Goal: Information Seeking & Learning: Learn about a topic

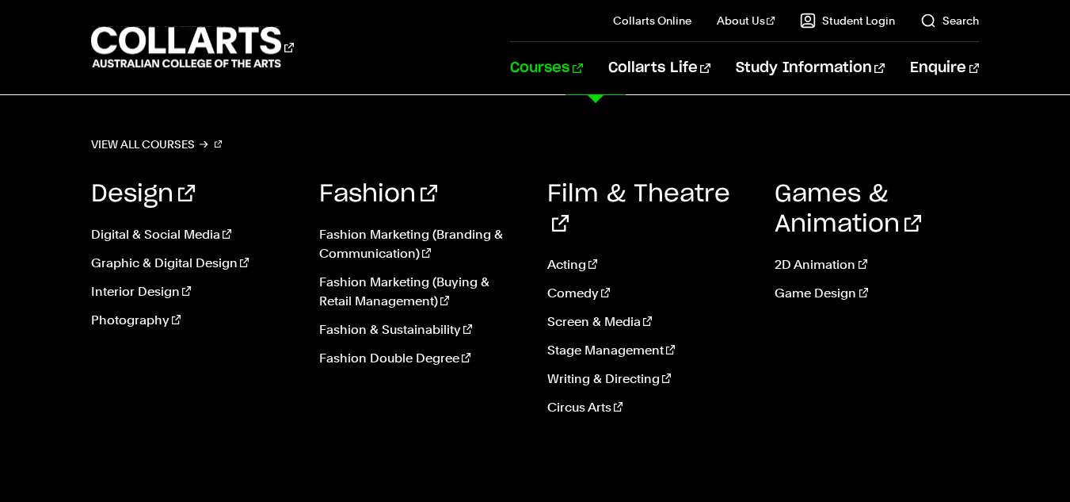
click at [582, 76] on link "Courses" at bounding box center [546, 68] width 72 height 52
click at [127, 292] on link "Interior Design" at bounding box center [193, 291] width 204 height 19
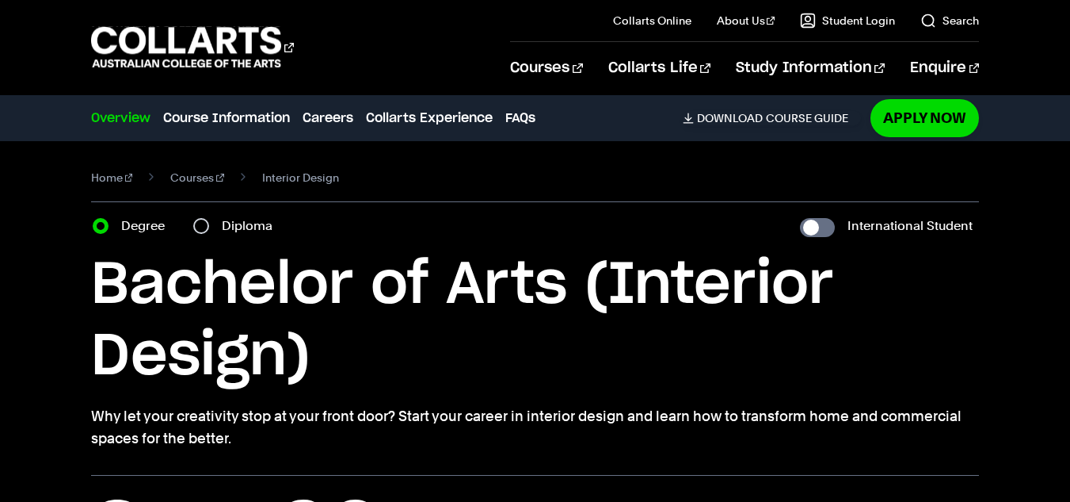
click at [36, 310] on div "Home Courses Interior Design Course variant Degree Diploma International Studen…" at bounding box center [535, 308] width 1070 height 334
click at [668, 236] on div "Course variant Degree Diploma International Student" at bounding box center [535, 226] width 888 height 22
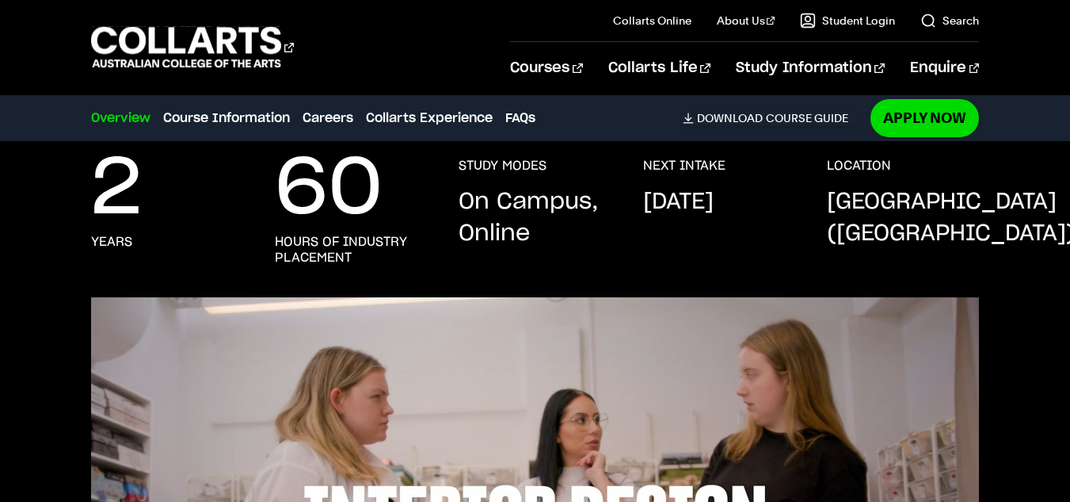
scroll to position [341, 0]
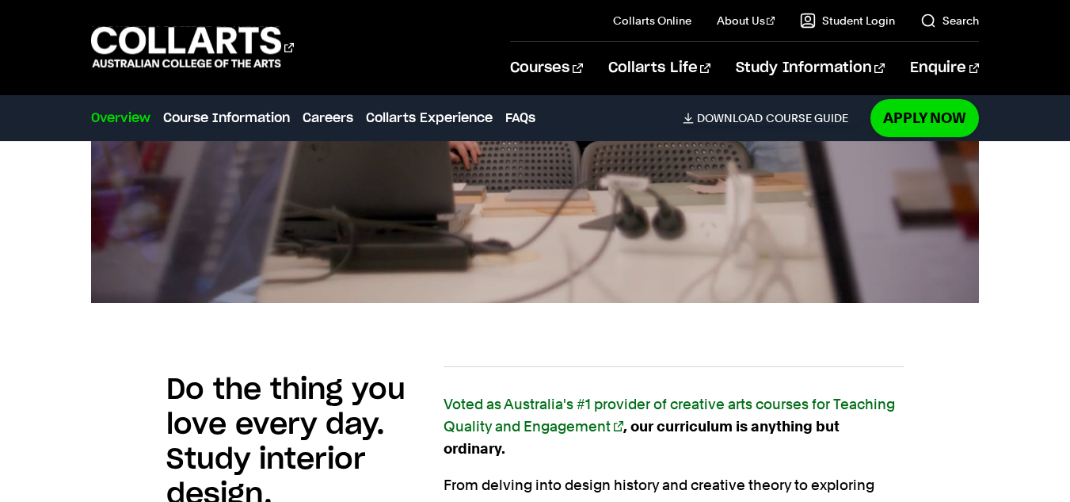
scroll to position [838, 0]
click at [783, 117] on link "Download Course Guide" at bounding box center [772, 118] width 178 height 14
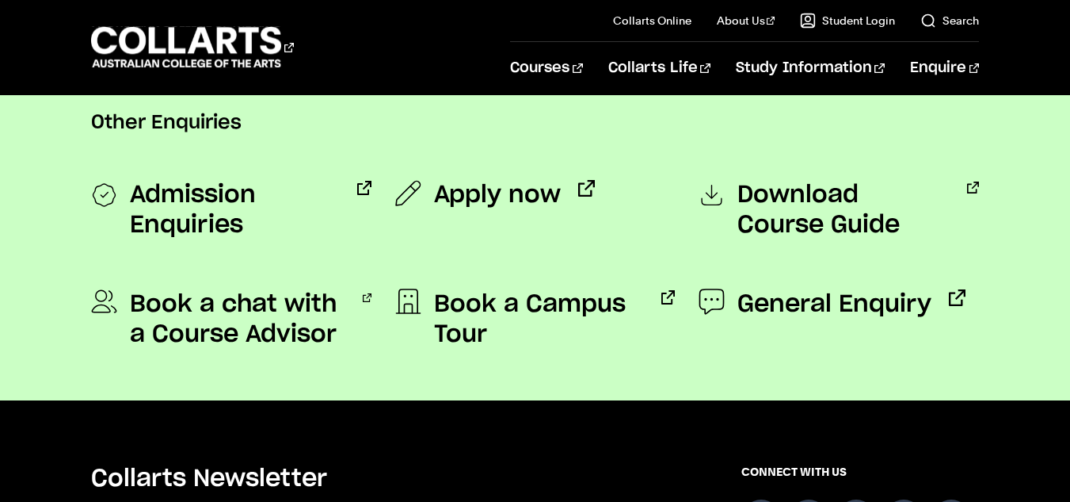
scroll to position [1290, 0]
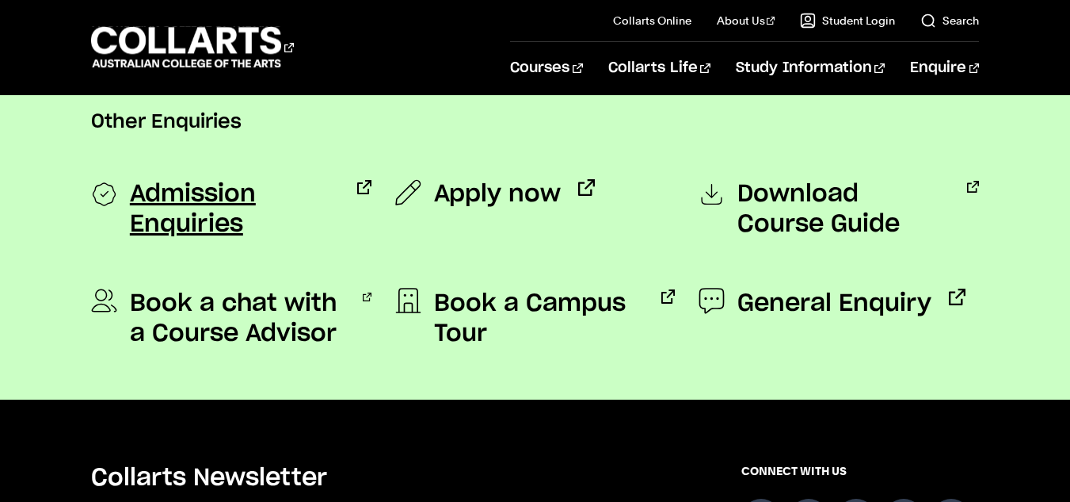
click at [189, 207] on span "Admission Enquiries" at bounding box center [235, 209] width 210 height 60
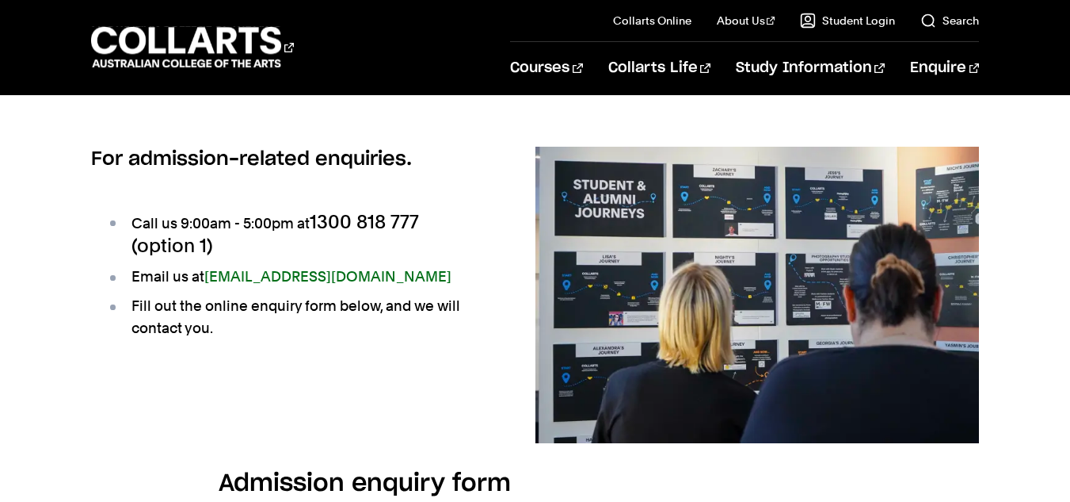
scroll to position [130, 0]
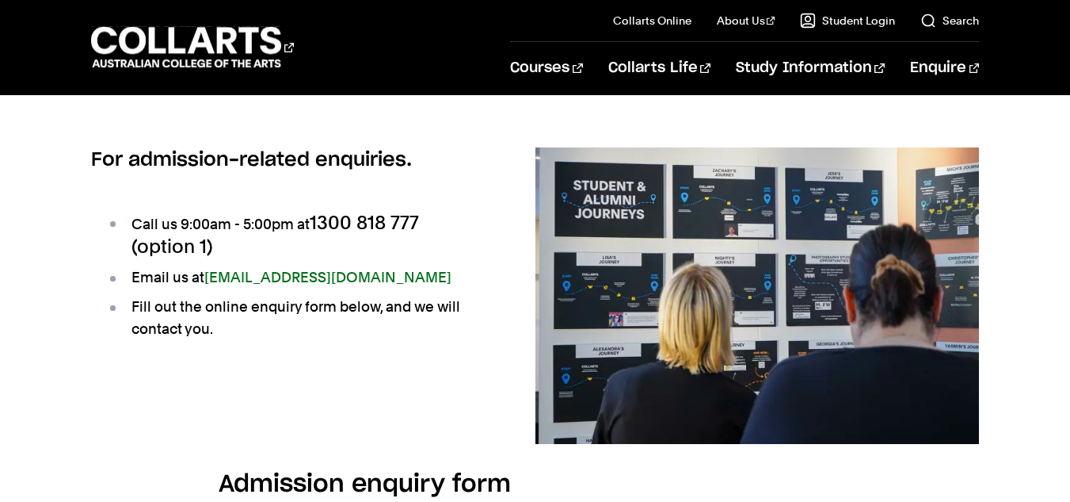
click at [419, 219] on span "1300 818 777 (option 1)" at bounding box center [276, 234] width 288 height 47
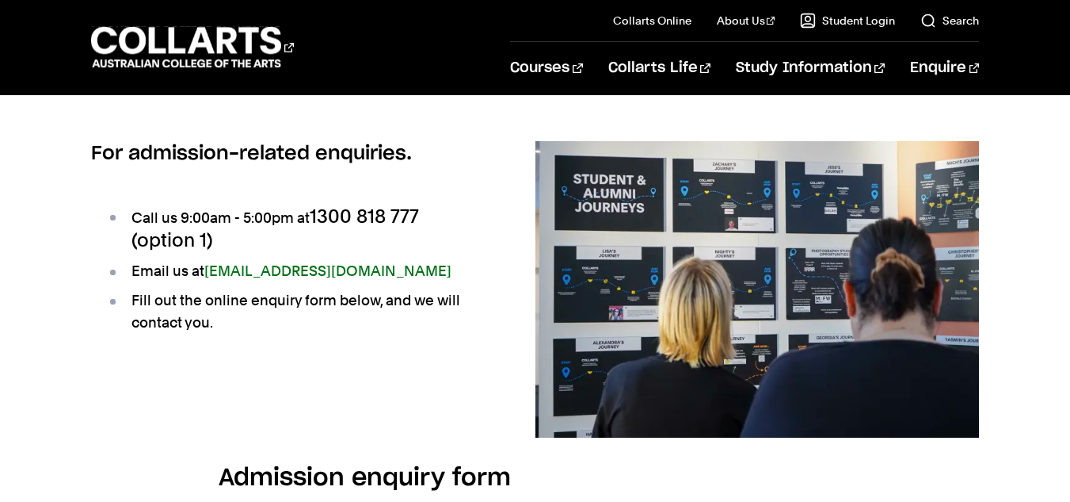
scroll to position [135, 0]
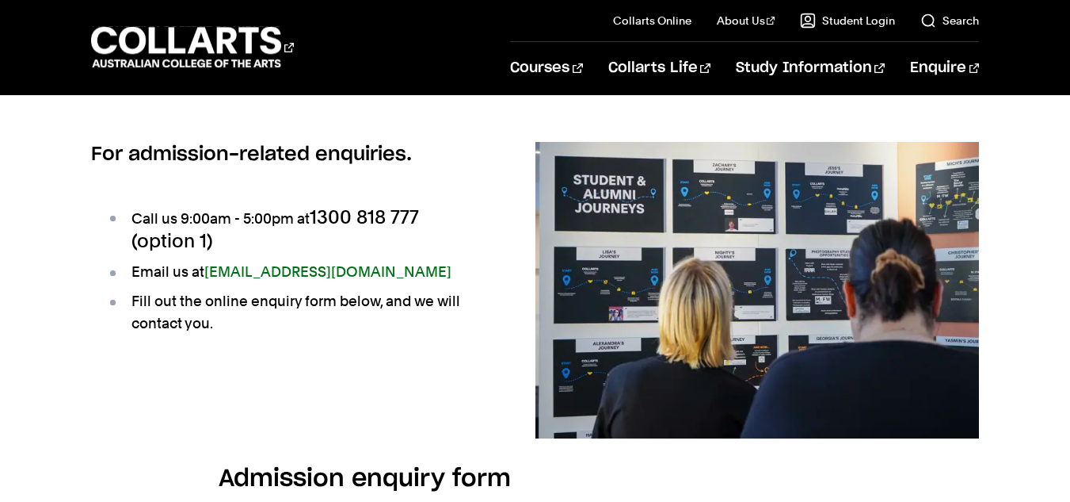
click at [435, 212] on li "Call us 9:00am - 5:00pm at 1300 818 777 (option 1)" at bounding box center [296, 230] width 378 height 48
click at [401, 270] on li "Email us at admissions@collarts.edu.au" at bounding box center [296, 272] width 378 height 22
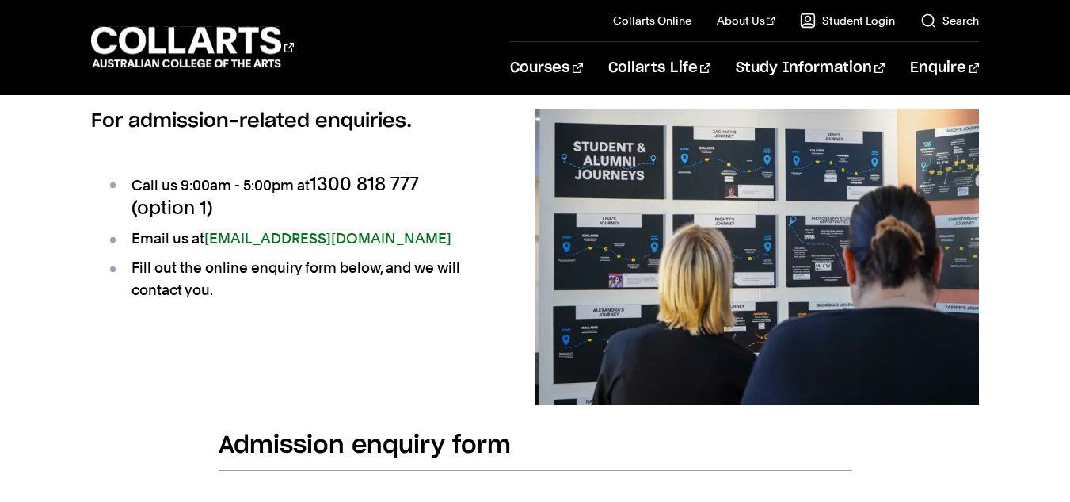
scroll to position [0, 0]
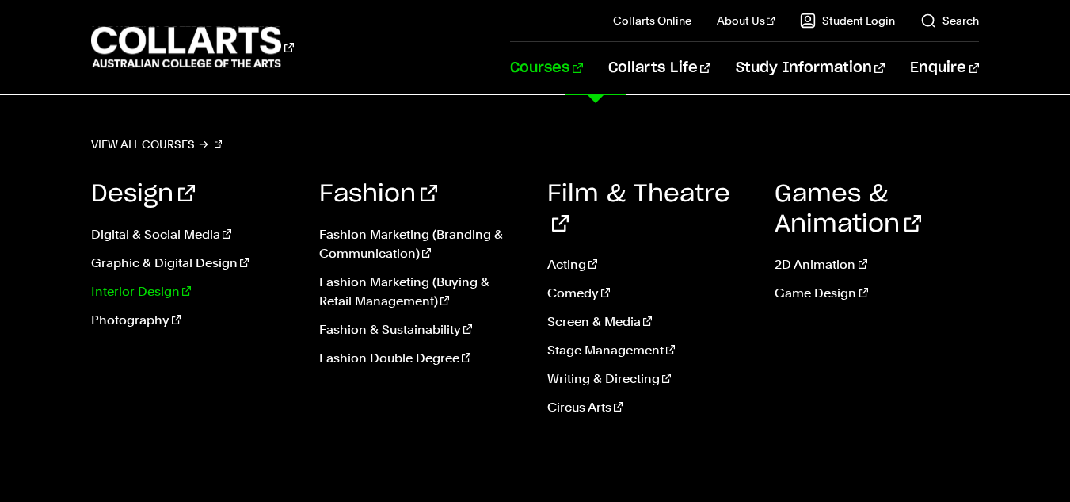
click at [125, 293] on link "Interior Design" at bounding box center [193, 291] width 204 height 19
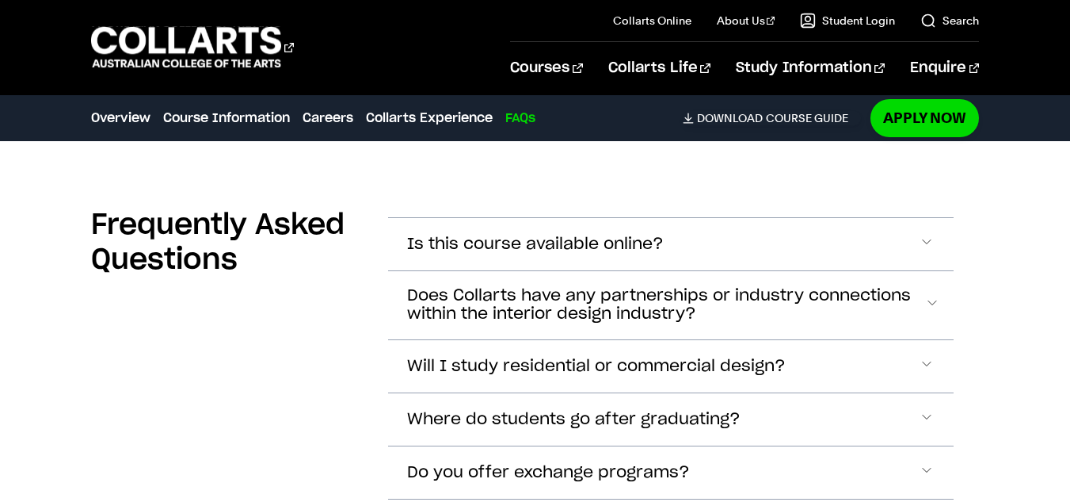
scroll to position [5361, 0]
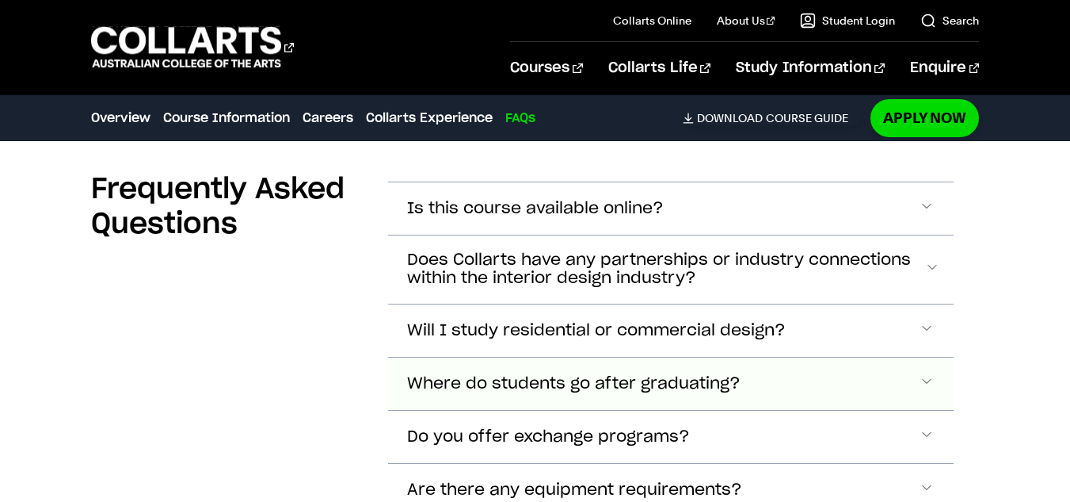
click at [922, 373] on span "Accordion Section" at bounding box center [927, 383] width 16 height 21
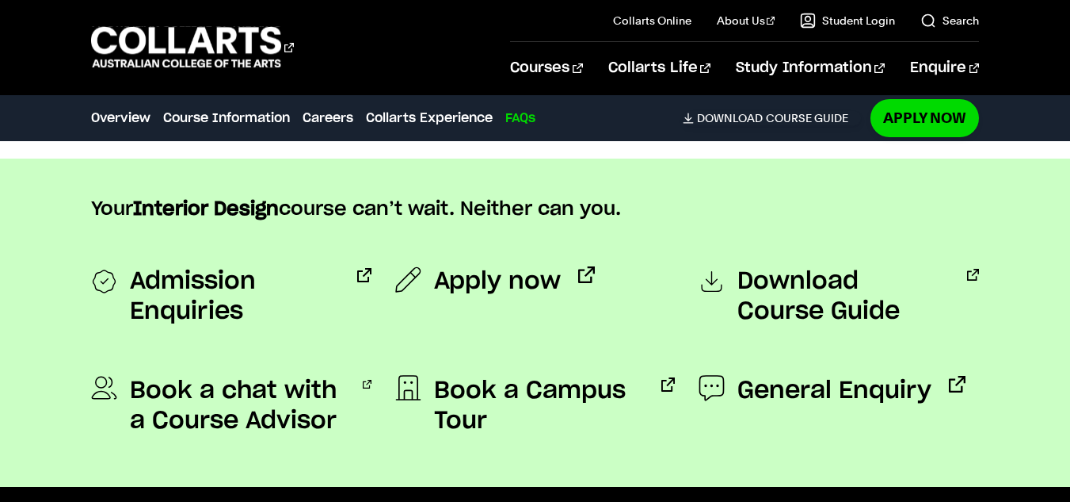
scroll to position [6265, 0]
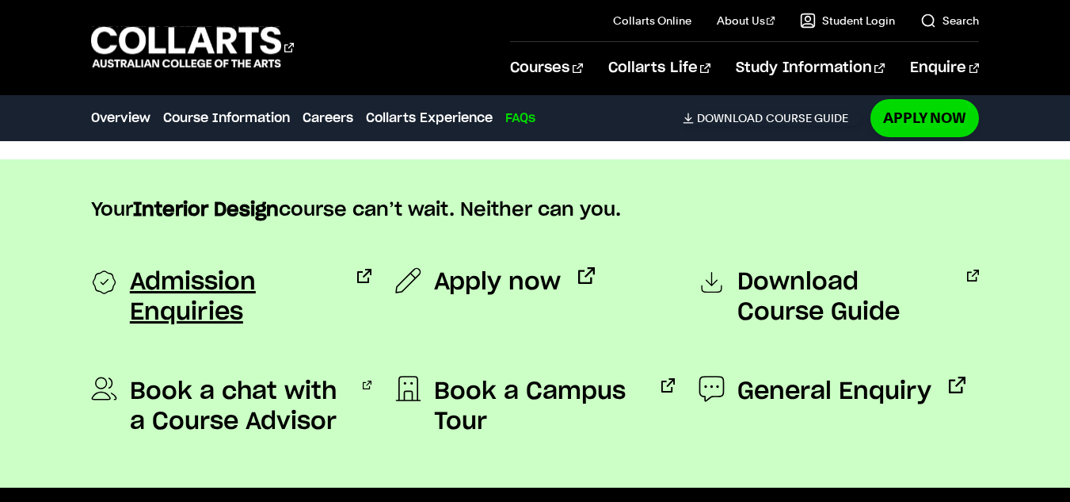
click at [204, 267] on span "Admission Enquiries" at bounding box center [235, 297] width 210 height 60
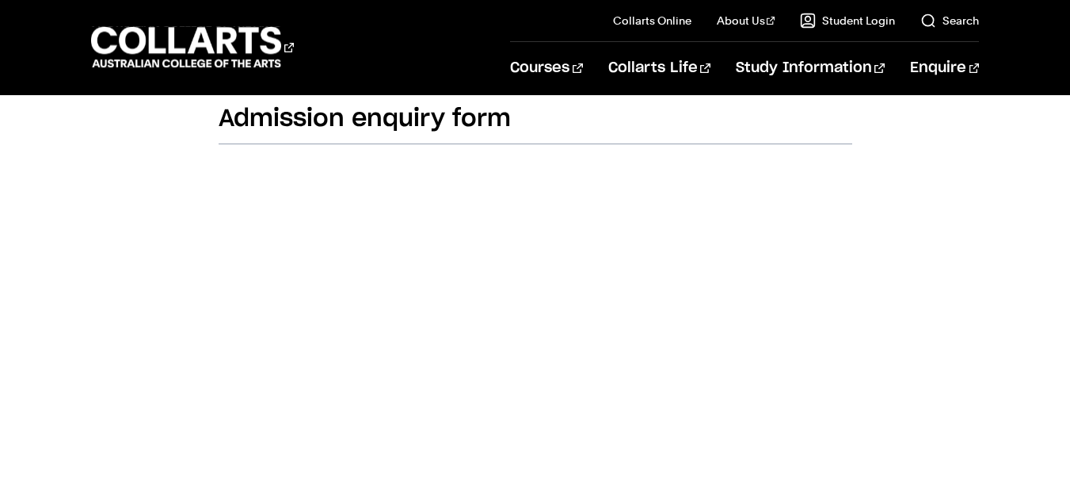
scroll to position [497, 0]
click at [217, 291] on div "Admission enquiry form" at bounding box center [536, 491] width 816 height 779
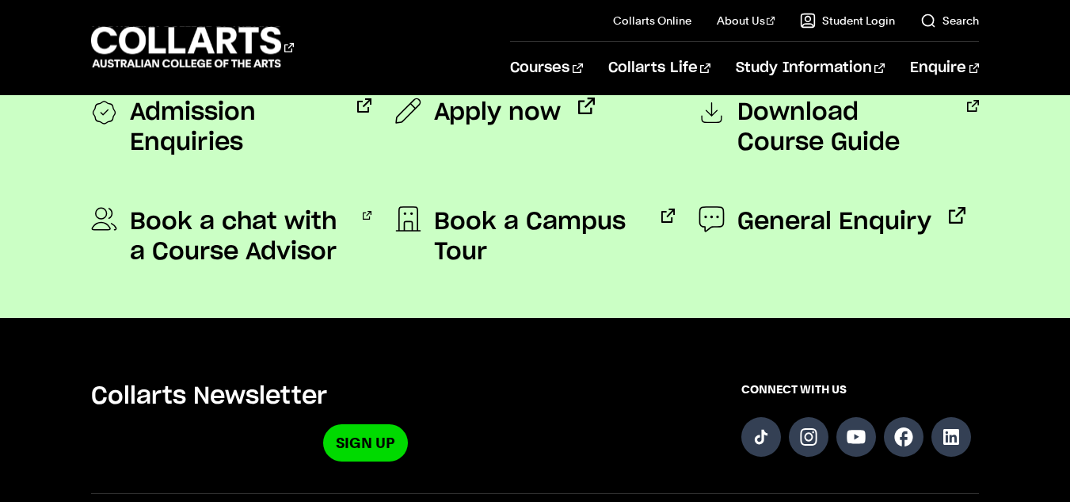
scroll to position [1424, 0]
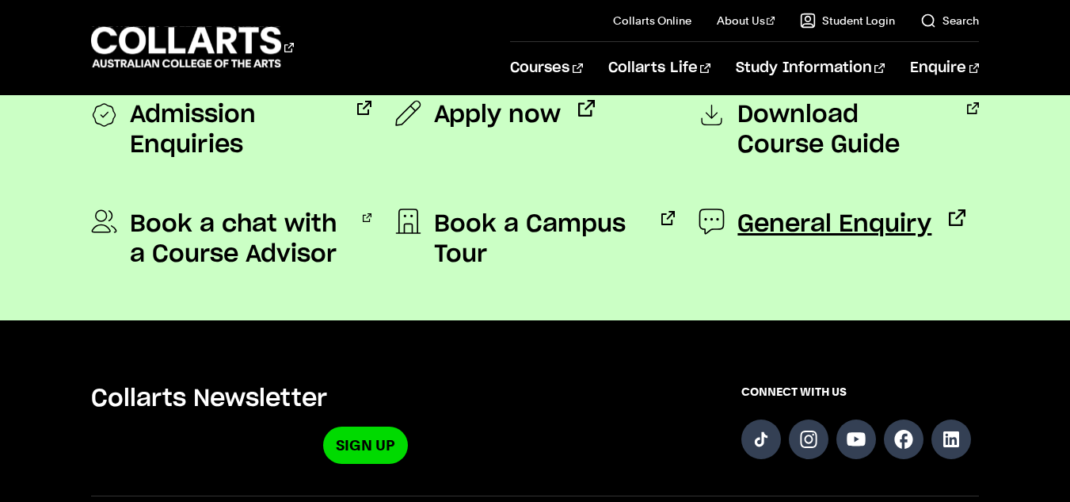
click at [788, 230] on span "General Enquiry" at bounding box center [835, 224] width 194 height 30
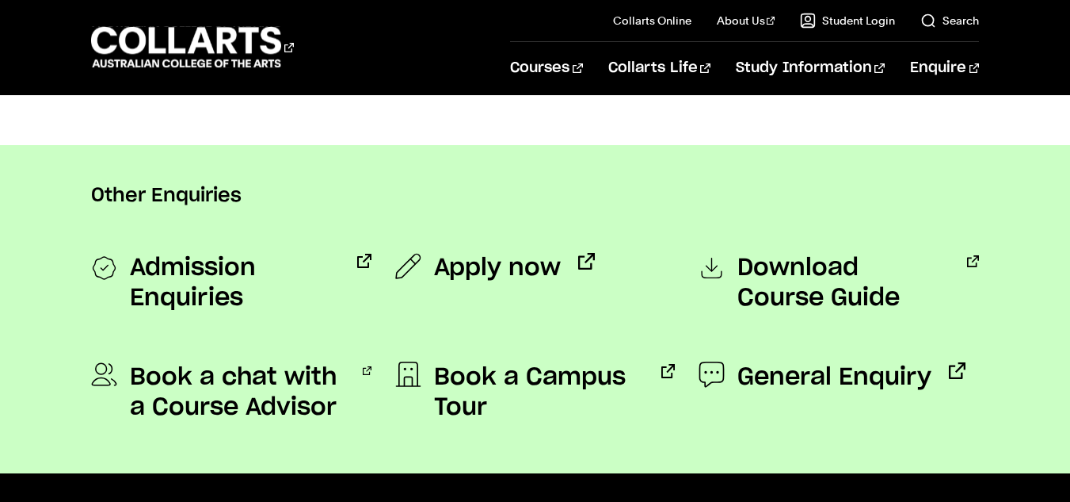
scroll to position [1272, 0]
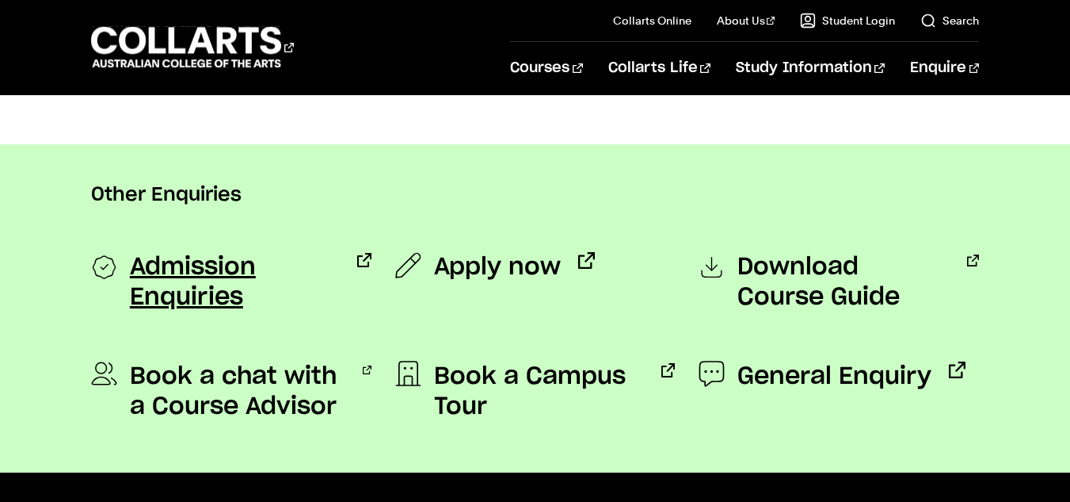
click at [203, 284] on span "Admission Enquiries" at bounding box center [235, 282] width 210 height 60
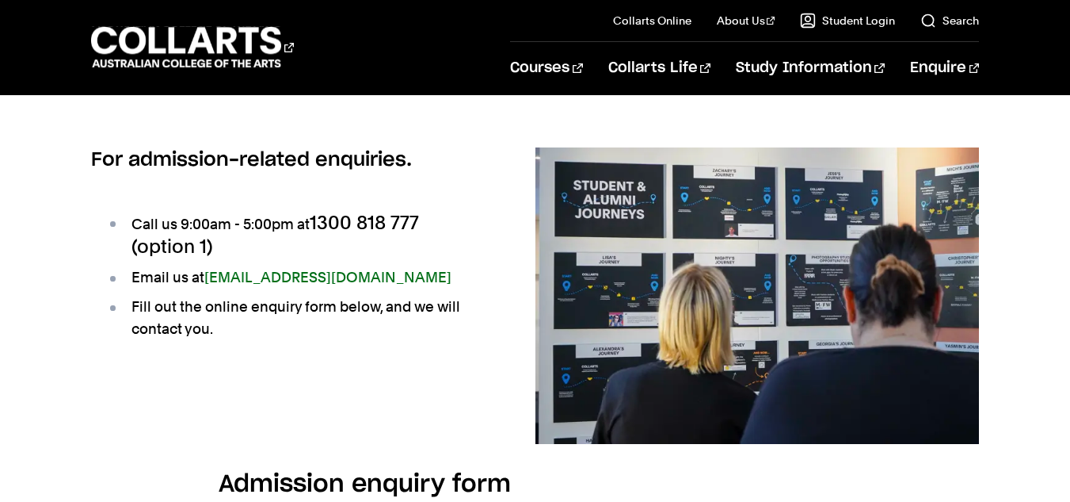
scroll to position [129, 0]
